Goal: Information Seeking & Learning: Learn about a topic

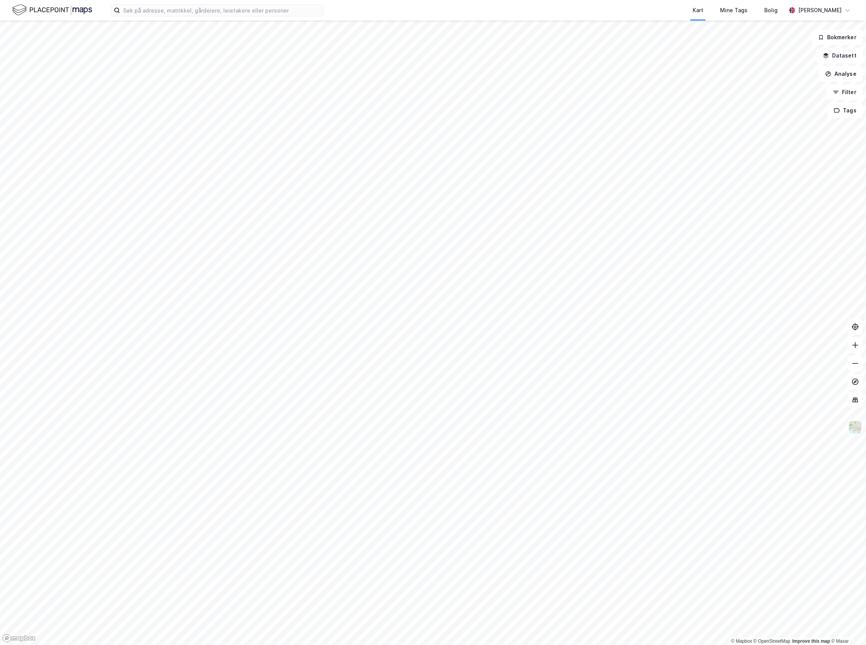
click at [253, 644] on html "Kart Mine Tags Bolig [PERSON_NAME] © Mapbox © OpenStreetMap Improve this map © …" at bounding box center [433, 322] width 866 height 645
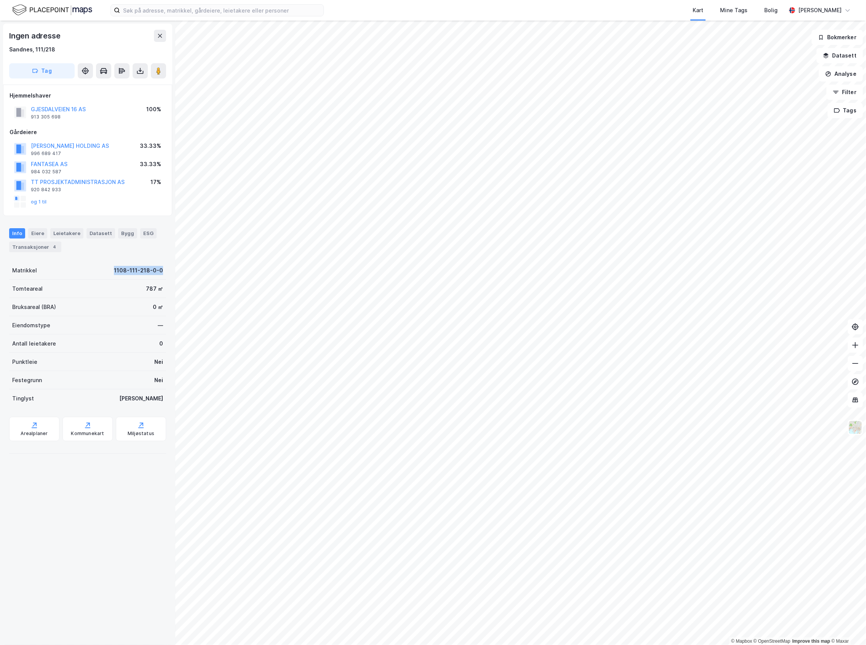
drag, startPoint x: 107, startPoint y: 268, endPoint x: 166, endPoint y: 268, distance: 59.0
click at [166, 268] on div "Ingen adresse Sandnes, 111/218 Tag Hjemmelshaver GJESDALVEIEN 16 AS 913 305 698…" at bounding box center [87, 333] width 175 height 624
click at [164, 268] on div "Ingen adresse Sandnes, 111/218 Tag Hjemmelshaver GJESDALVEIEN 16 AS 913 305 698…" at bounding box center [87, 333] width 175 height 624
click at [37, 235] on div "Eiere" at bounding box center [37, 233] width 19 height 10
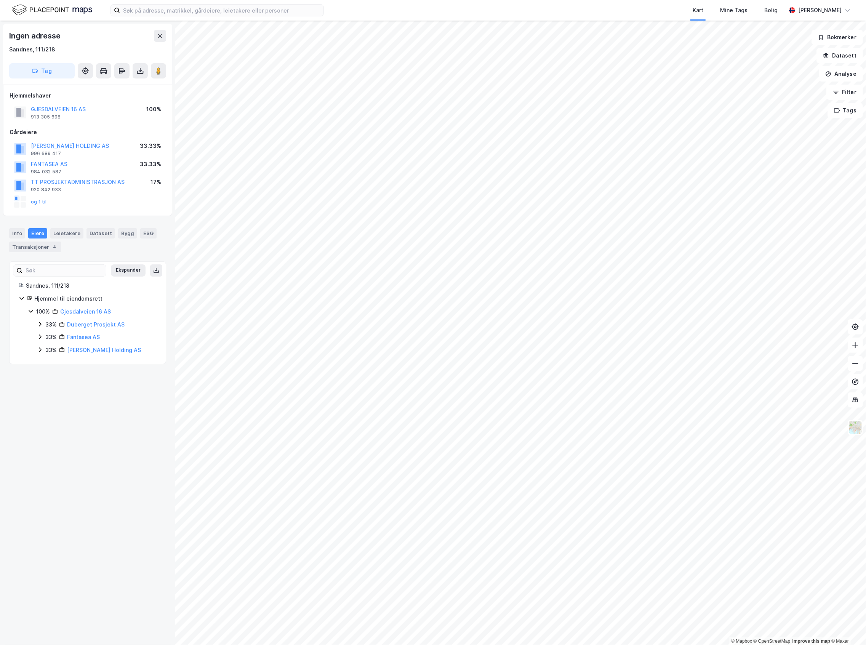
click at [42, 336] on icon at bounding box center [40, 337] width 6 height 6
click at [42, 326] on icon at bounding box center [40, 324] width 6 height 6
click at [46, 339] on icon at bounding box center [49, 337] width 6 height 6
click at [51, 361] on icon at bounding box center [49, 362] width 6 height 6
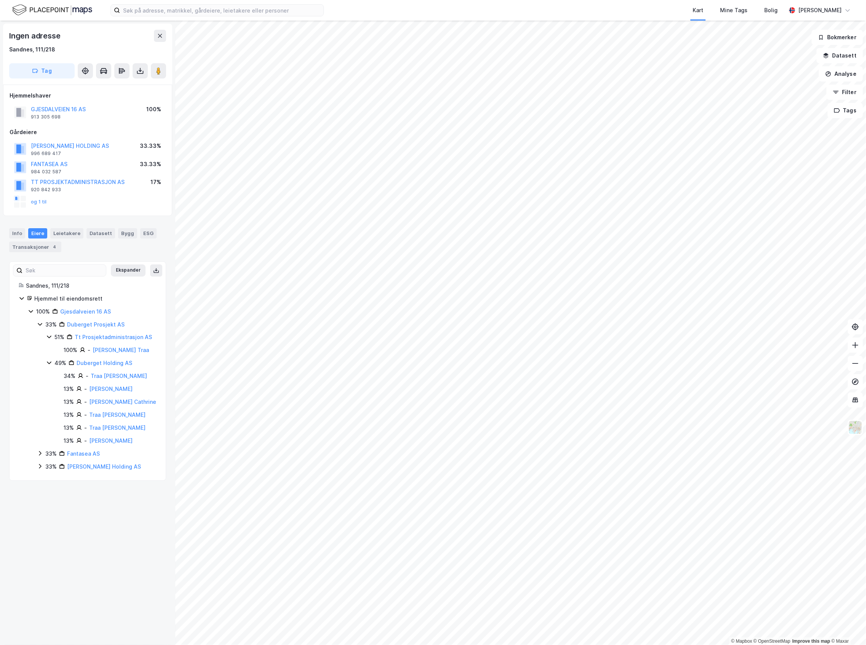
click at [40, 327] on icon at bounding box center [40, 324] width 6 height 6
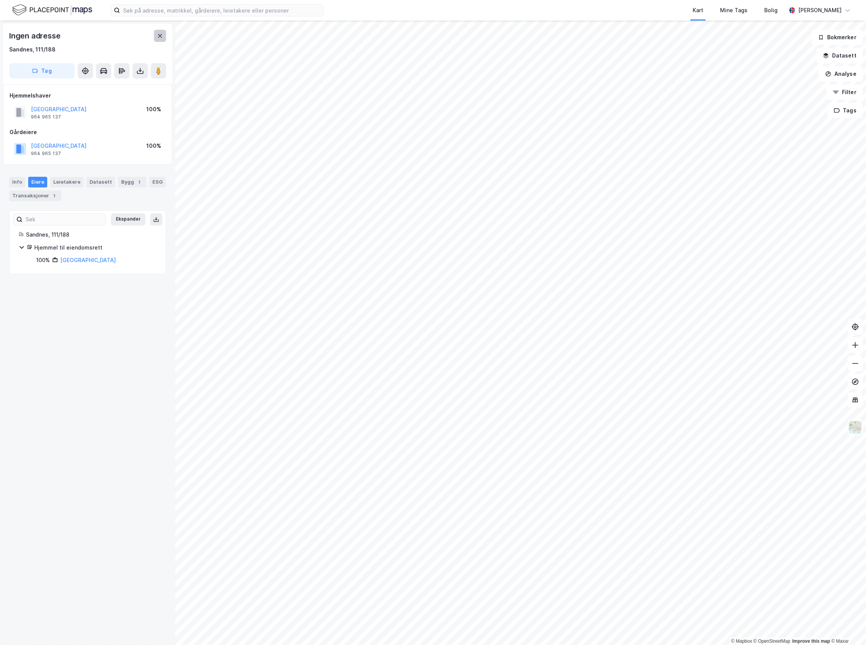
click at [157, 37] on icon at bounding box center [160, 36] width 6 height 6
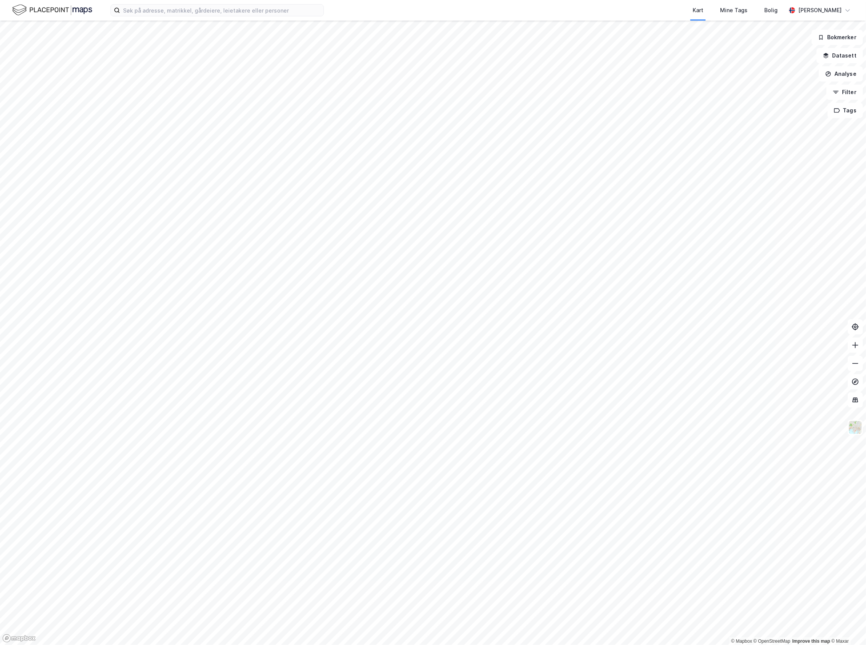
click at [532, 644] on html "Kart Mine Tags Bolig [PERSON_NAME] © Mapbox © OpenStreetMap Improve this map © …" at bounding box center [433, 322] width 866 height 645
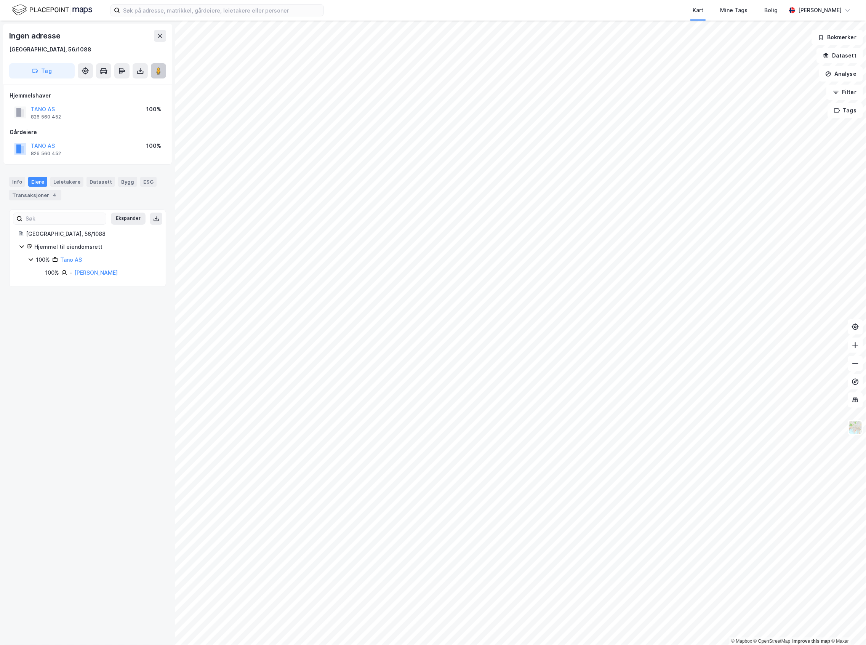
click at [155, 72] on icon at bounding box center [159, 71] width 8 height 8
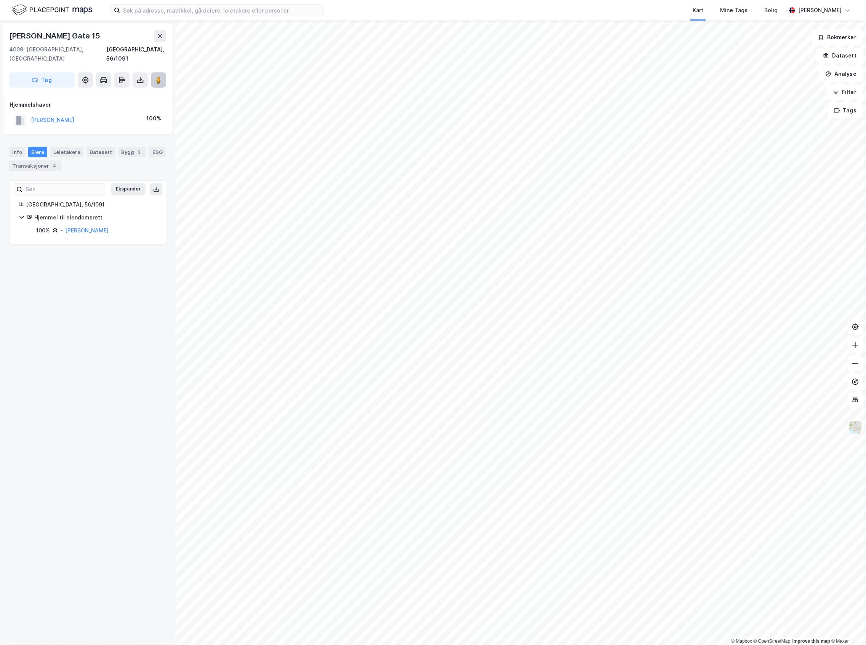
click at [153, 77] on button at bounding box center [158, 79] width 15 height 15
click at [160, 76] on image at bounding box center [158, 80] width 5 height 8
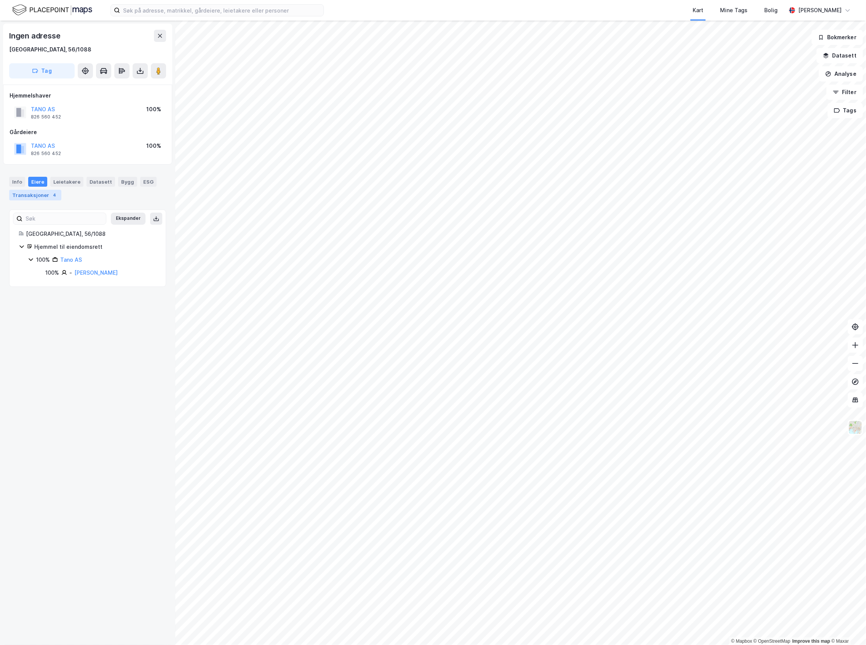
click at [41, 198] on div "Transaksjoner 4" at bounding box center [35, 195] width 52 height 11
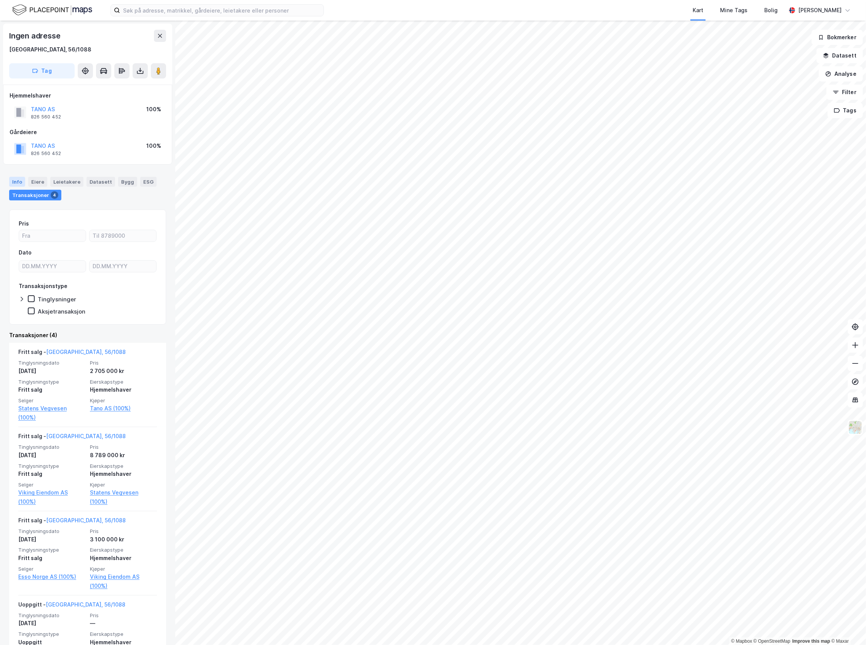
click at [20, 179] on div "Info" at bounding box center [17, 182] width 16 height 10
